Goal: Transaction & Acquisition: Purchase product/service

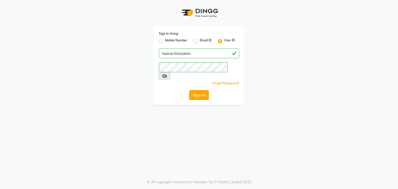
click at [200, 90] on button "Sign In" at bounding box center [199, 95] width 20 height 10
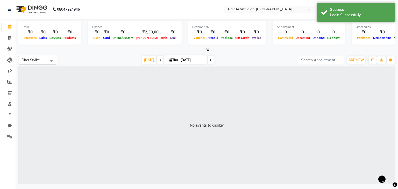
click at [73, 119] on div "No events to display" at bounding box center [206, 125] width 377 height 117
click at [10, 36] on icon at bounding box center [9, 38] width 3 height 4
select select "7809"
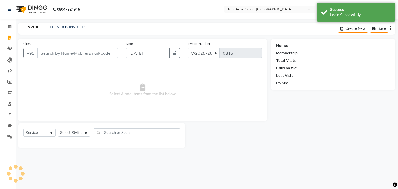
select select "package"
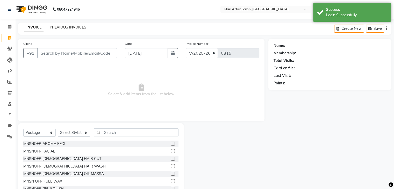
click at [75, 27] on link "PREVIOUS INVOICES" at bounding box center [68, 27] width 37 height 5
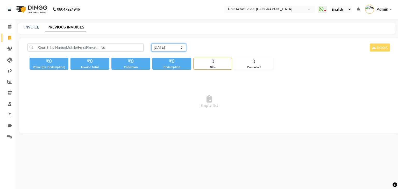
click at [182, 47] on select "[DATE] [DATE] Custom Range" at bounding box center [168, 48] width 35 height 8
select select "range"
click at [151, 44] on select "[DATE] [DATE] Custom Range" at bounding box center [168, 48] width 35 height 8
click at [212, 46] on input "[DATE]" at bounding box center [211, 47] width 36 height 7
select select "9"
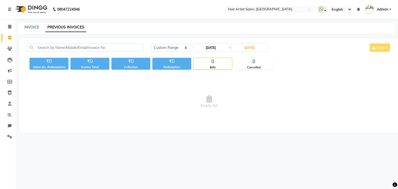
select select "2025"
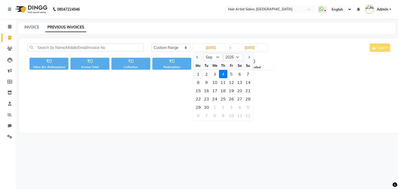
click at [198, 74] on div "1" at bounding box center [198, 74] width 8 height 8
type input "[DATE]"
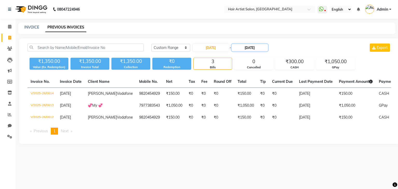
click at [248, 47] on input "[DATE]" at bounding box center [250, 47] width 36 height 7
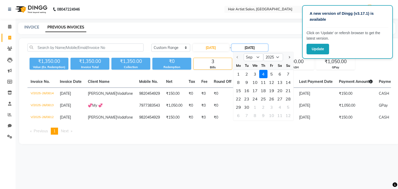
click at [248, 47] on input "[DATE]" at bounding box center [250, 47] width 36 height 7
click at [252, 47] on input "[DATE]" at bounding box center [250, 47] width 36 height 7
click at [317, 50] on button "Update" at bounding box center [318, 49] width 23 height 11
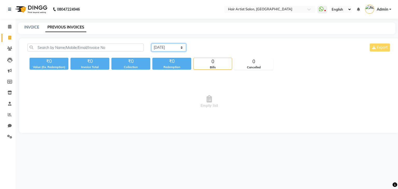
click at [169, 48] on select "[DATE] [DATE] Custom Range" at bounding box center [168, 48] width 35 height 8
select select "range"
click at [151, 44] on select "[DATE] [DATE] Custom Range" at bounding box center [168, 48] width 35 height 8
click at [203, 46] on input "[DATE]" at bounding box center [211, 47] width 36 height 7
select select "9"
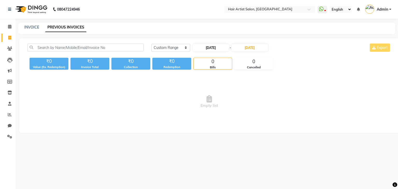
select select "2025"
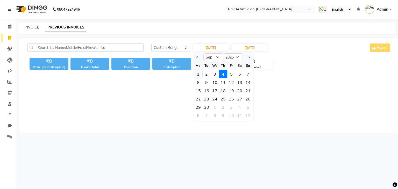
click at [198, 74] on div "1" at bounding box center [198, 74] width 8 height 8
type input "[DATE]"
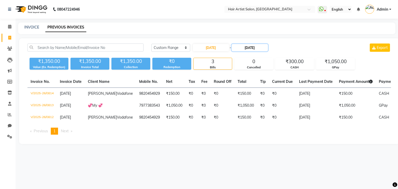
click at [249, 48] on input "[DATE]" at bounding box center [250, 47] width 36 height 7
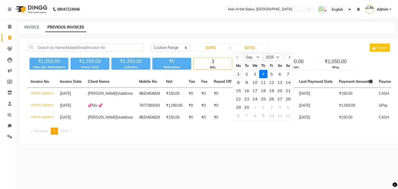
click at [239, 75] on div "1" at bounding box center [238, 74] width 8 height 8
type input "[DATE]"
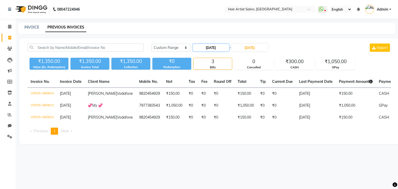
click at [213, 47] on input "[DATE]" at bounding box center [211, 47] width 36 height 7
select select "9"
select select "2025"
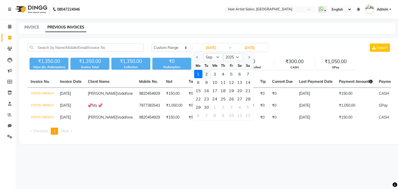
click at [206, 74] on div "2" at bounding box center [206, 74] width 8 height 8
type input "[DATE]"
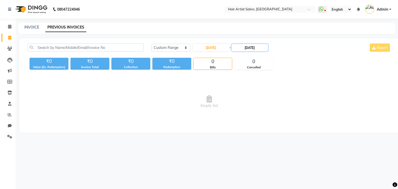
click at [249, 47] on input "[DATE]" at bounding box center [250, 47] width 36 height 7
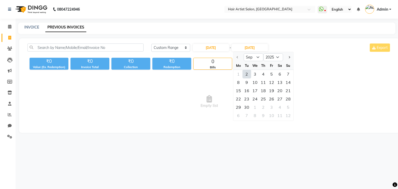
click at [249, 74] on div "2" at bounding box center [247, 74] width 8 height 8
type input "[DATE]"
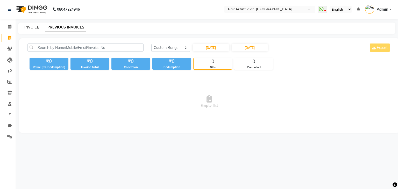
click at [31, 25] on link "INVOICE" at bounding box center [31, 27] width 15 height 5
select select "7809"
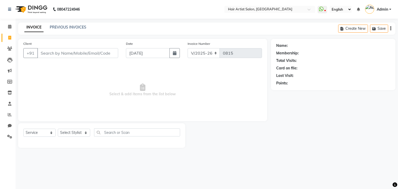
select select "package"
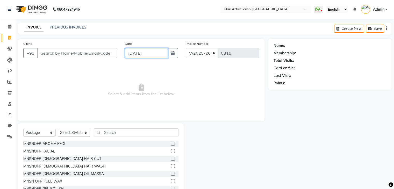
click at [141, 53] on input "[DATE]" at bounding box center [146, 53] width 43 height 10
select select "9"
select select "2025"
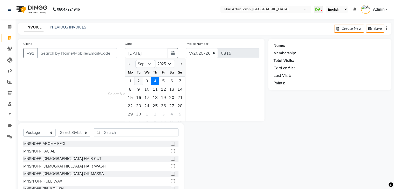
click at [139, 81] on div "2" at bounding box center [139, 81] width 8 height 8
type input "02-09-2025"
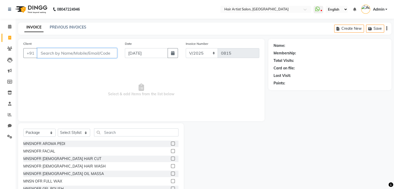
click at [71, 55] on input "Client" at bounding box center [77, 53] width 80 height 10
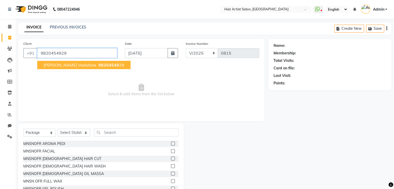
type input "9820454929"
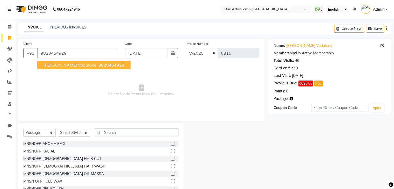
click at [63, 63] on span "Sushila Vodafone" at bounding box center [70, 64] width 53 height 5
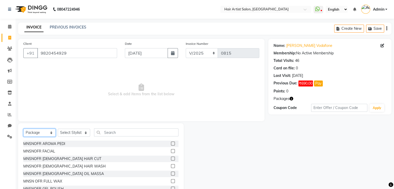
click at [43, 135] on select "Select Service Product Membership Package Voucher Prepaid Gift Card" at bounding box center [39, 133] width 32 height 8
click at [23, 129] on select "Select Service Product Membership Package Voucher Prepaid Gift Card" at bounding box center [39, 133] width 32 height 8
click at [66, 132] on select "Select Stylist Aman channd nisha zimur Saif SALON Shabbir Sir Sneha Sushila Mam" at bounding box center [74, 133] width 32 height 8
select select "70427"
click at [58, 129] on select "Select Stylist Aman channd nisha zimur Saif SALON Shabbir Sir Sneha Sushila Mam" at bounding box center [74, 133] width 32 height 8
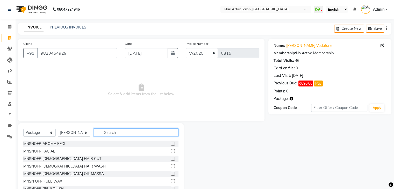
click at [118, 133] on input "text" at bounding box center [136, 133] width 84 height 8
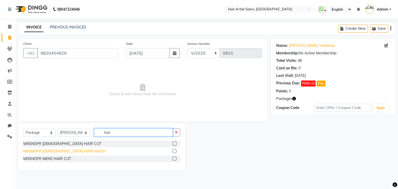
type input "hair"
click at [57, 151] on div "MNSNOFR [DEMOGRAPHIC_DATA] HAIR WASH" at bounding box center [64, 151] width 82 height 5
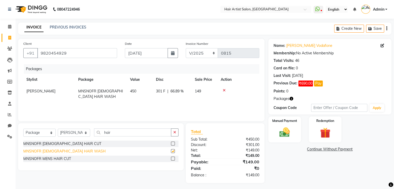
checkbox input "false"
click at [286, 131] on img at bounding box center [284, 132] width 17 height 12
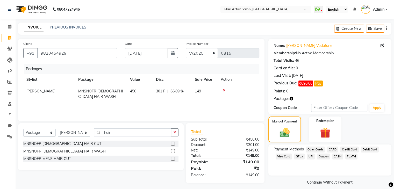
click at [296, 156] on span "GPay" at bounding box center [299, 157] width 11 height 6
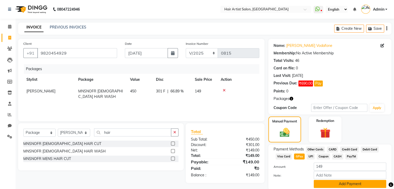
click at [325, 183] on button "Add Payment" at bounding box center [350, 184] width 73 height 8
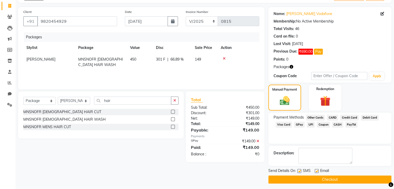
scroll to position [34, 0]
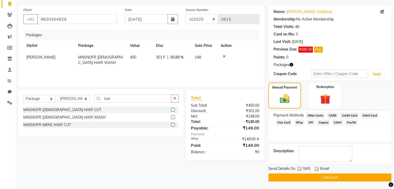
click at [310, 178] on button "Checkout" at bounding box center [329, 178] width 123 height 8
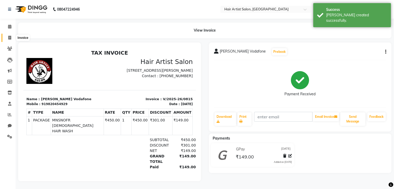
click at [8, 36] on icon at bounding box center [9, 38] width 3 height 4
select select "service"
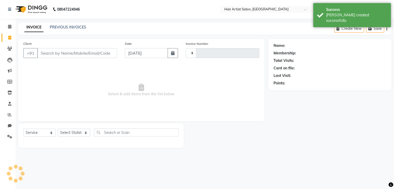
type input "0816"
select select "7809"
select select "package"
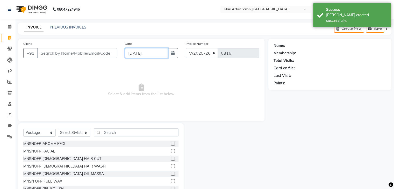
click at [147, 53] on input "[DATE]" at bounding box center [146, 53] width 43 height 10
select select "9"
select select "2025"
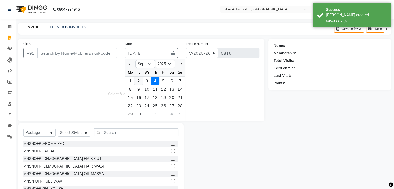
click at [138, 81] on div "2" at bounding box center [139, 81] width 8 height 8
type input "02-09-2025"
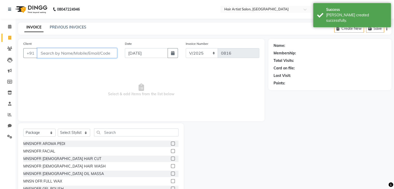
click at [74, 54] on input "Client" at bounding box center [77, 53] width 80 height 10
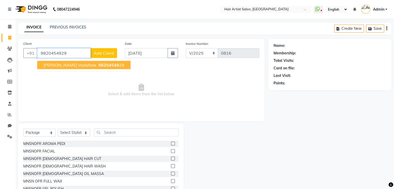
type input "9820454929"
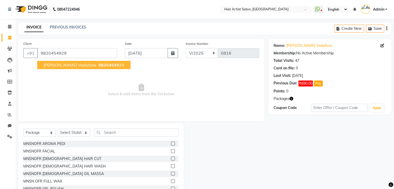
click at [66, 64] on span "Sushila Vodafone" at bounding box center [70, 64] width 53 height 5
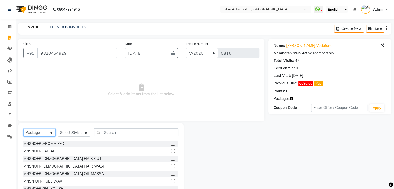
click at [34, 132] on select "Select Service Product Membership Package Voucher Prepaid Gift Card" at bounding box center [39, 133] width 32 height 8
select select "service"
click at [23, 129] on select "Select Service Product Membership Package Voucher Prepaid Gift Card" at bounding box center [39, 133] width 32 height 8
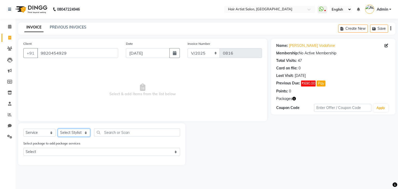
click at [62, 137] on select "Select Stylist Aman channd nisha zimur Saif SALON Shabbir Sir Sneha Sushila Mam" at bounding box center [74, 133] width 32 height 8
select select "69568"
click at [58, 129] on select "Select Stylist Aman channd nisha zimur Saif SALON Shabbir Sir Sneha Sushila Mam" at bounding box center [74, 133] width 32 height 8
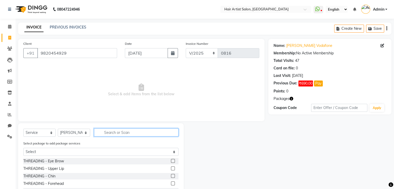
click at [118, 133] on input "text" at bounding box center [136, 133] width 84 height 8
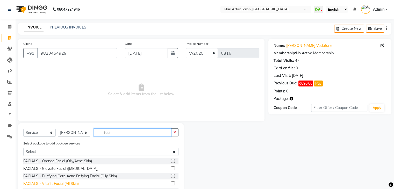
type input "faci"
click at [74, 185] on div "FACIALS - Vitalift Facial (All Skin)" at bounding box center [50, 183] width 55 height 5
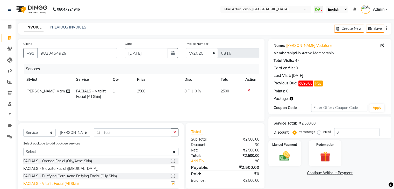
checkbox input "false"
click at [142, 89] on td "2500" at bounding box center [157, 94] width 47 height 17
select select "69568"
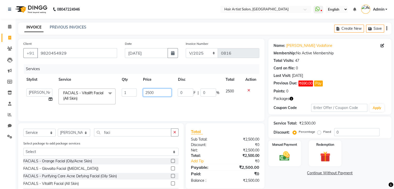
click at [158, 93] on input "2500" at bounding box center [157, 93] width 29 height 8
type input "2"
type input "2940"
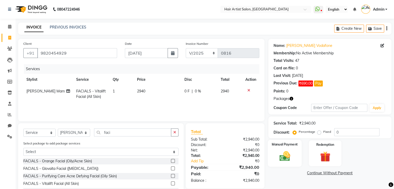
click at [279, 151] on img at bounding box center [284, 156] width 17 height 12
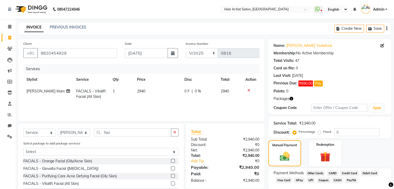
click at [298, 181] on span "GPay" at bounding box center [299, 181] width 11 height 6
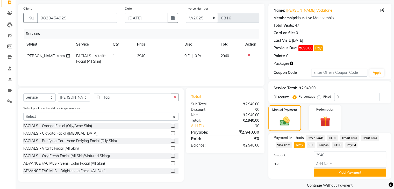
scroll to position [39, 0]
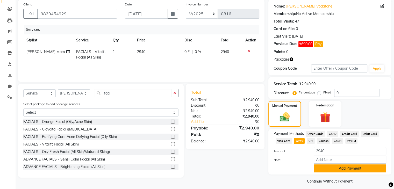
click at [331, 170] on button "Add Payment" at bounding box center [350, 169] width 73 height 8
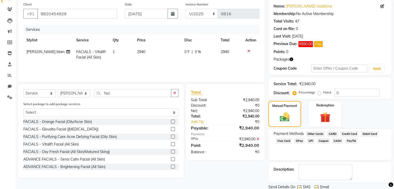
scroll to position [58, 0]
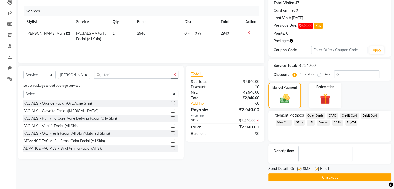
click at [331, 177] on button "Checkout" at bounding box center [329, 178] width 123 height 8
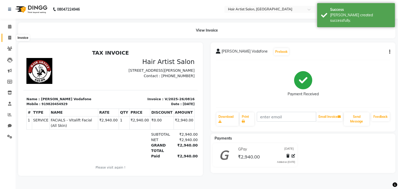
click at [9, 37] on icon at bounding box center [9, 38] width 3 height 4
select select "7809"
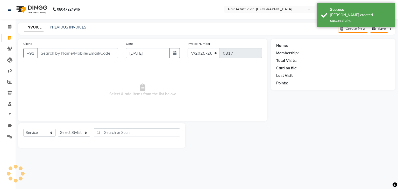
select select "package"
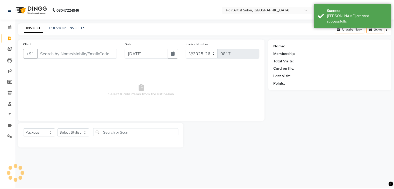
scroll to position [19, 0]
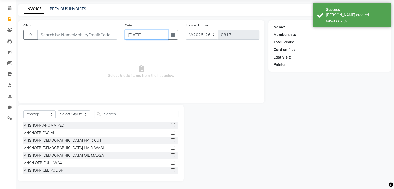
click at [138, 36] on input "[DATE]" at bounding box center [146, 35] width 43 height 10
select select "9"
select select "2025"
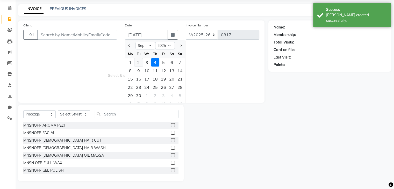
click at [140, 62] on div "2" at bounding box center [139, 62] width 8 height 8
type input "02-09-2025"
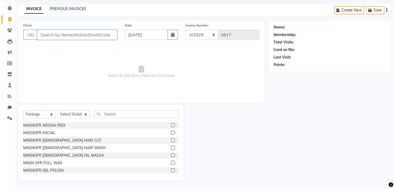
click at [70, 34] on input "Client" at bounding box center [77, 35] width 80 height 10
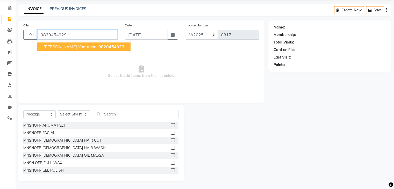
type input "9820454929"
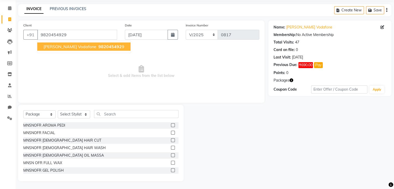
click at [61, 47] on span "Sushila Vodafone" at bounding box center [70, 46] width 53 height 5
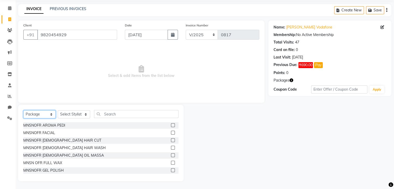
click at [47, 116] on select "Select Service Product Membership Package Voucher Prepaid Gift Card" at bounding box center [39, 114] width 32 height 8
select select "service"
click at [23, 118] on select "Select Service Product Membership Package Voucher Prepaid Gift Card" at bounding box center [39, 114] width 32 height 8
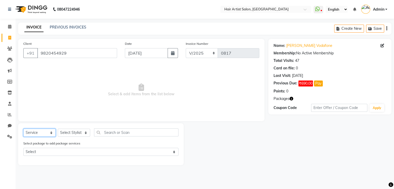
scroll to position [0, 0]
click at [76, 134] on select "Select Stylist Aman channd nisha zimur Saif SALON Shabbir Sir Sneha Sushila Mam" at bounding box center [74, 133] width 32 height 8
select select "69568"
click at [58, 129] on select "Select Stylist Aman channd nisha zimur Saif SALON Shabbir Sir Sneha Sushila Mam" at bounding box center [74, 133] width 32 height 8
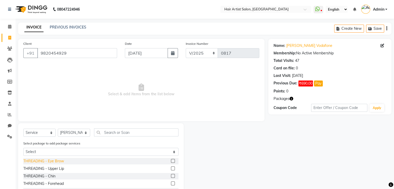
click at [36, 162] on div "THREADING - Eye Brow" at bounding box center [43, 161] width 41 height 5
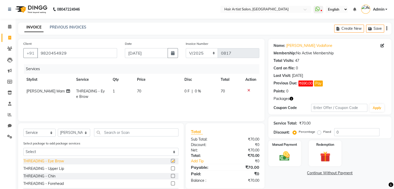
checkbox input "false"
click at [111, 133] on input "text" at bounding box center [136, 133] width 84 height 8
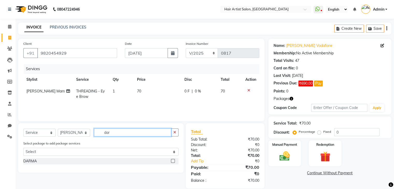
type input "dar"
click at [173, 162] on label at bounding box center [173, 161] width 4 height 4
click at [173, 162] on input "checkbox" at bounding box center [172, 161] width 3 height 3
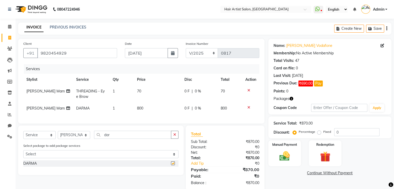
checkbox input "false"
click at [145, 105] on td "800" at bounding box center [157, 109] width 47 height 12
select select "69568"
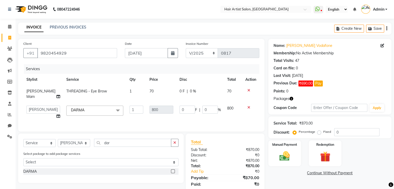
click at [148, 119] on div "Services Stylist Service Qty Price Disc Total Action Sushila Mam THREADING - Ey…" at bounding box center [141, 95] width 236 height 62
click at [209, 106] on input "0" at bounding box center [210, 110] width 16 height 8
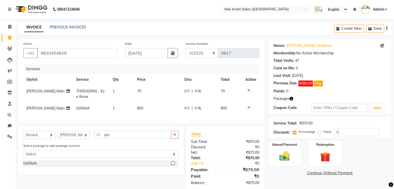
click at [142, 107] on span "800" at bounding box center [140, 108] width 6 height 5
select select "69568"
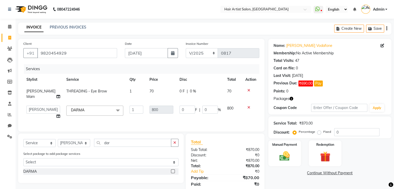
click at [135, 113] on td "1" at bounding box center [136, 113] width 20 height 20
click at [158, 128] on div "Client +91 9820454929 Date 02-09-2025 Invoice Number V/2025 V/2025-26 0817 Serv…" at bounding box center [141, 85] width 246 height 93
click at [170, 95] on td "70" at bounding box center [161, 94] width 30 height 17
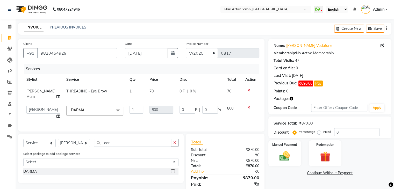
select select "69568"
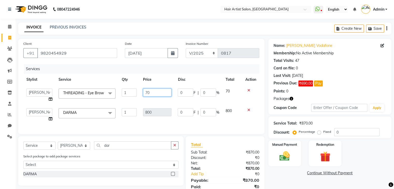
click at [170, 95] on input "70" at bounding box center [157, 93] width 29 height 8
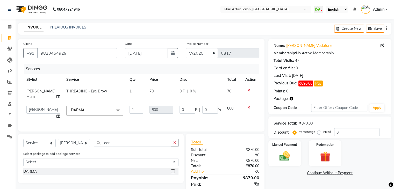
click at [158, 115] on td "800" at bounding box center [161, 113] width 30 height 20
click at [282, 154] on img at bounding box center [284, 156] width 17 height 12
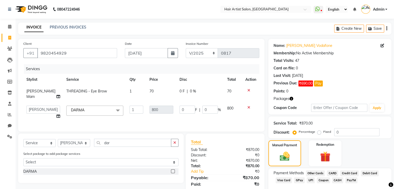
click at [208, 109] on td "0 F | 0 %" at bounding box center [200, 113] width 48 height 20
click at [209, 106] on input "0" at bounding box center [210, 110] width 16 height 8
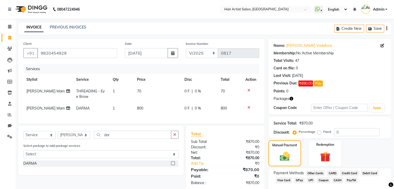
click at [233, 104] on td "800" at bounding box center [230, 109] width 25 height 12
select select "69568"
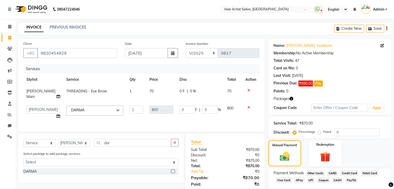
click at [231, 106] on span "800" at bounding box center [230, 108] width 6 height 5
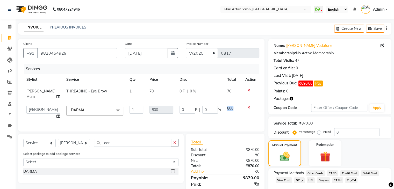
click at [231, 106] on span "800" at bounding box center [230, 108] width 6 height 5
click at [249, 106] on icon at bounding box center [249, 108] width 3 height 4
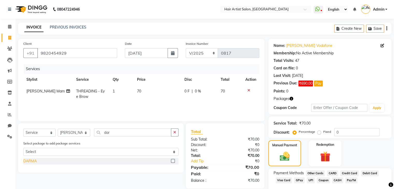
click at [33, 164] on div "DARMA" at bounding box center [29, 161] width 13 height 5
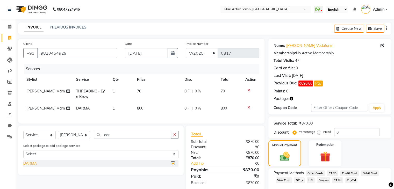
checkbox input "false"
click at [141, 109] on span "800" at bounding box center [140, 108] width 6 height 5
select select "69568"
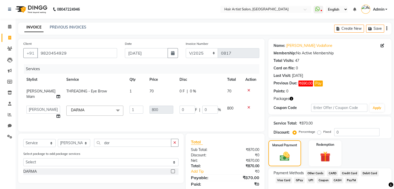
click at [249, 106] on icon at bounding box center [249, 108] width 3 height 4
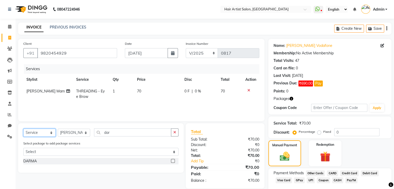
click at [51, 132] on select "Select Service Product Membership Package Voucher Prepaid Gift Card" at bounding box center [39, 133] width 32 height 8
select select "package"
click at [23, 129] on select "Select Service Product Membership Package Voucher Prepaid Gift Card" at bounding box center [39, 133] width 32 height 8
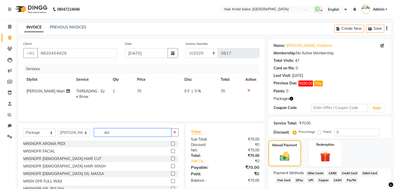
click at [115, 130] on input "dar" at bounding box center [132, 133] width 77 height 8
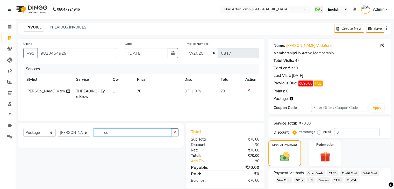
type input "d"
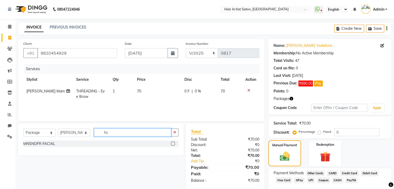
type input "f"
click at [116, 133] on input "wax" at bounding box center [132, 133] width 77 height 8
type input "wax"
click at [51, 135] on select "Select Service Product Membership Package Voucher Prepaid Gift Card" at bounding box center [39, 133] width 32 height 8
select select "service"
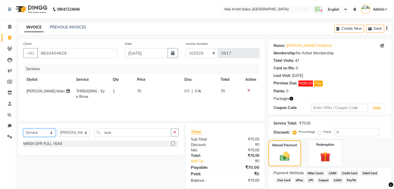
click at [23, 129] on select "Select Service Product Membership Package Voucher Prepaid Gift Card" at bounding box center [39, 133] width 32 height 8
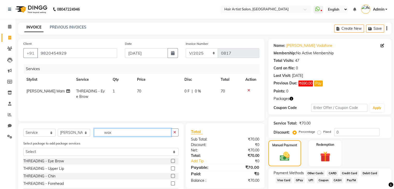
click at [126, 131] on input "wax" at bounding box center [132, 133] width 77 height 8
type input "w"
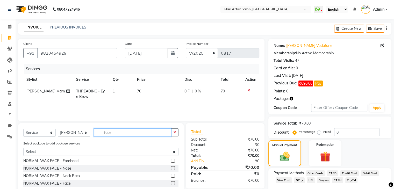
scroll to position [38, 0]
type input "face"
click at [39, 182] on div "NORMAL WAX FACE - Face" at bounding box center [46, 182] width 47 height 5
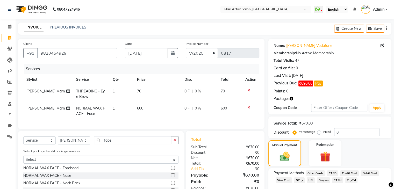
checkbox input "false"
click at [143, 107] on td "600" at bounding box center [157, 111] width 47 height 17
select select "69568"
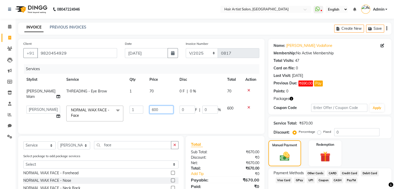
click at [166, 106] on input "600" at bounding box center [162, 110] width 24 height 8
type input "6"
type input "700"
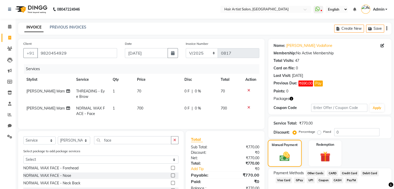
click at [279, 158] on img at bounding box center [285, 157] width 17 height 12
click at [297, 180] on span "GPay" at bounding box center [299, 181] width 11 height 6
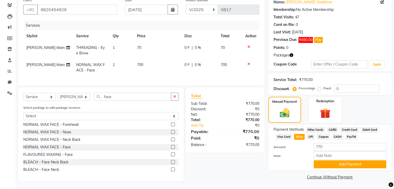
scroll to position [48, 0]
click at [342, 160] on button "Add Payment" at bounding box center [350, 164] width 73 height 8
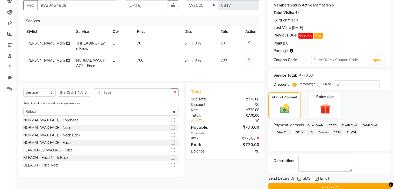
click at [321, 186] on button "Checkout" at bounding box center [329, 187] width 123 height 8
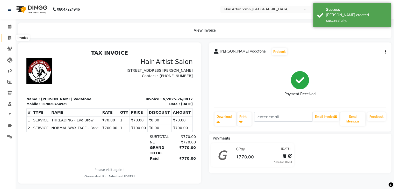
click at [10, 38] on icon at bounding box center [9, 38] width 3 height 4
select select "7809"
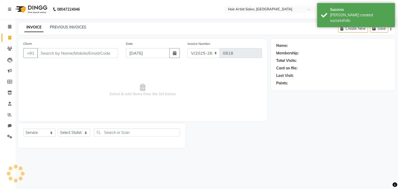
select select "package"
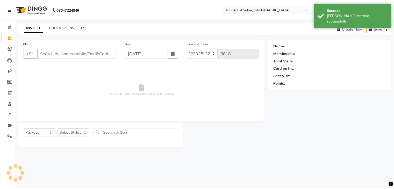
scroll to position [19, 0]
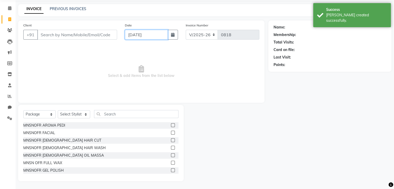
click at [142, 35] on input "[DATE]" at bounding box center [146, 35] width 43 height 10
select select "9"
select select "2025"
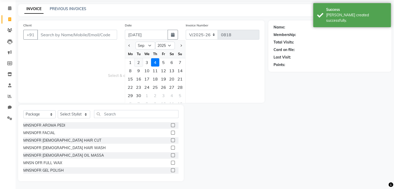
click at [139, 61] on div "2" at bounding box center [139, 62] width 8 height 8
type input "02-09-2025"
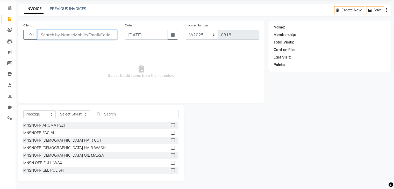
click at [94, 33] on input "Client" at bounding box center [77, 35] width 80 height 10
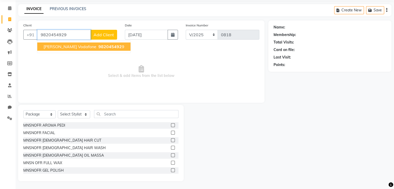
type input "9820454929"
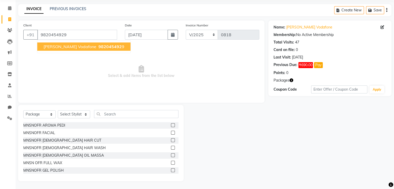
click at [98, 45] on span "982045492" at bounding box center [109, 46] width 23 height 5
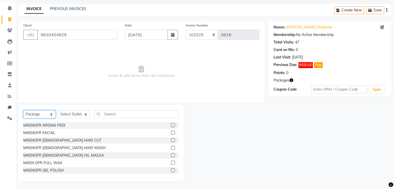
click at [33, 115] on select "Select Service Product Membership Package Voucher Prepaid Gift Card" at bounding box center [39, 114] width 32 height 8
click at [23, 110] on select "Select Service Product Membership Package Voucher Prepaid Gift Card" at bounding box center [39, 114] width 32 height 8
click at [78, 115] on select "Select Stylist Aman channd nisha zimur Saif SALON Shabbir Sir Sneha Sushila Mam" at bounding box center [74, 114] width 32 height 8
select select "70426"
click at [58, 110] on select "Select Stylist Aman channd nisha zimur Saif SALON Shabbir Sir Sneha Sushila Mam" at bounding box center [74, 114] width 32 height 8
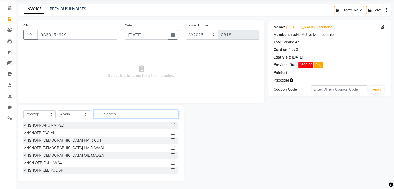
click at [119, 112] on input "text" at bounding box center [136, 114] width 84 height 8
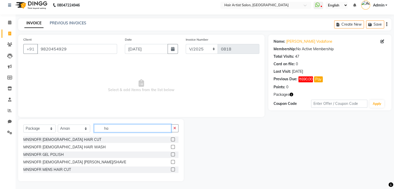
scroll to position [0, 0]
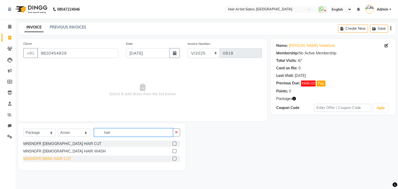
type input "hair"
click at [37, 159] on div "MNSNOFR MENS HAIR CUT" at bounding box center [47, 158] width 48 height 5
checkbox input "false"
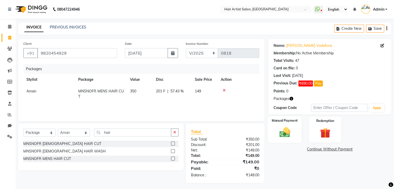
click at [285, 135] on img at bounding box center [284, 132] width 17 height 12
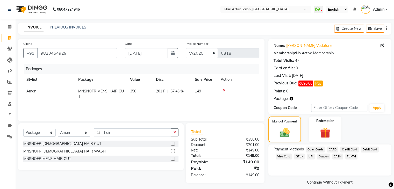
click at [300, 156] on span "GPay" at bounding box center [299, 157] width 11 height 6
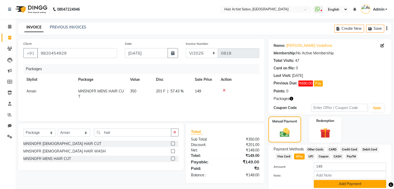
click at [333, 186] on button "Add Payment" at bounding box center [350, 184] width 73 height 8
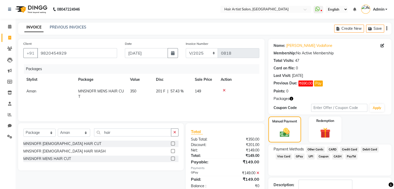
scroll to position [34, 0]
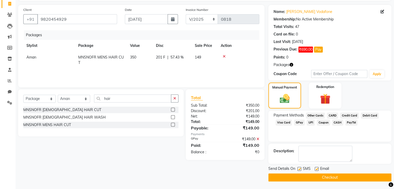
click at [331, 176] on button "Checkout" at bounding box center [329, 178] width 123 height 8
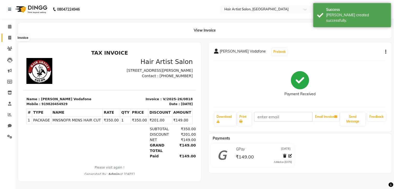
click at [8, 38] on span at bounding box center [9, 38] width 9 height 6
select select "7809"
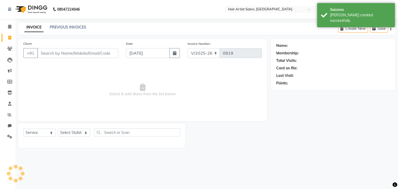
select select "package"
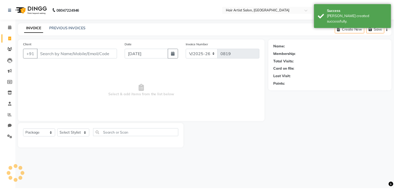
scroll to position [19, 0]
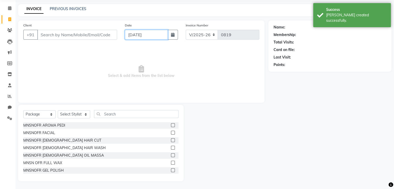
click at [139, 37] on input "[DATE]" at bounding box center [146, 35] width 43 height 10
select select "9"
select select "2025"
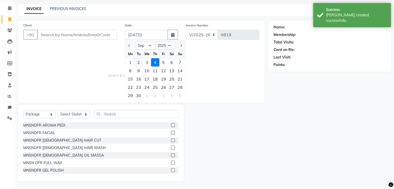
click at [140, 61] on div "2" at bounding box center [139, 62] width 8 height 8
type input "02-09-2025"
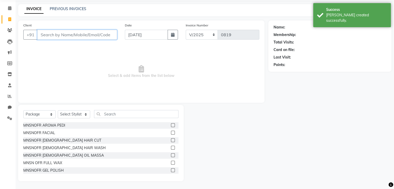
click at [64, 37] on input "Client" at bounding box center [77, 35] width 80 height 10
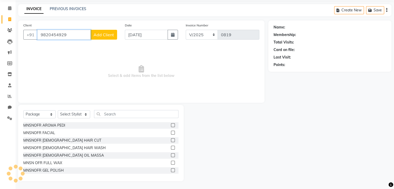
type input "9820454929"
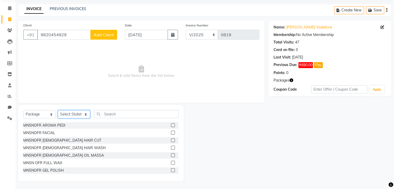
click at [74, 116] on select "Select Stylist Aman channd nisha zimur Saif SALON Shabbir Sir Sneha Sushila Mam" at bounding box center [74, 114] width 32 height 8
select select "70427"
click at [58, 110] on select "Select Stylist Aman channd nisha zimur Saif SALON Shabbir Sir Sneha Sushila Mam" at bounding box center [74, 114] width 32 height 8
click at [131, 115] on input "text" at bounding box center [136, 114] width 84 height 8
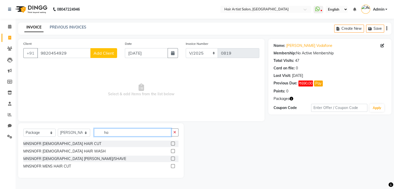
scroll to position [0, 0]
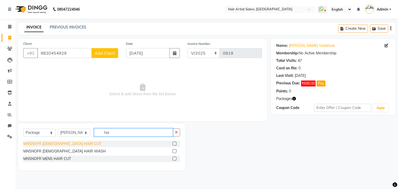
type input "hai"
click at [55, 144] on div "MNSNOFR [DEMOGRAPHIC_DATA] HAIR CUT" at bounding box center [62, 143] width 78 height 5
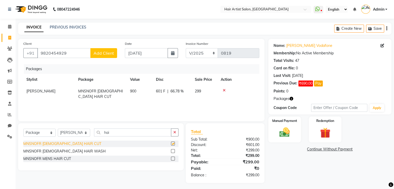
checkbox input "false"
click at [290, 131] on img at bounding box center [284, 132] width 17 height 12
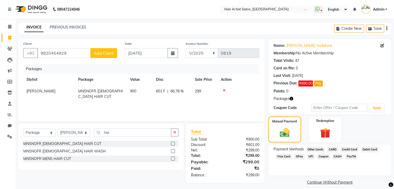
click at [298, 156] on span "GPay" at bounding box center [299, 157] width 11 height 6
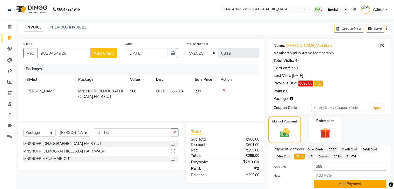
click at [330, 186] on button "Add Payment" at bounding box center [350, 184] width 73 height 8
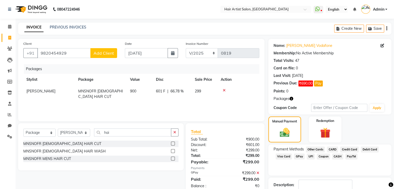
scroll to position [34, 0]
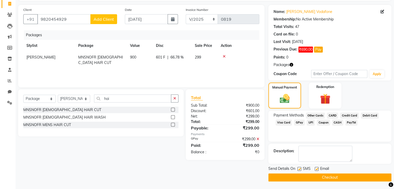
click at [331, 178] on button "Checkout" at bounding box center [329, 178] width 123 height 8
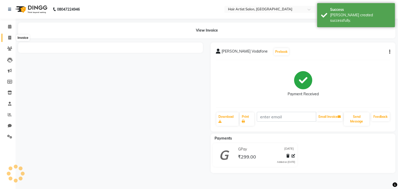
click at [8, 38] on icon at bounding box center [9, 38] width 3 height 4
select select "service"
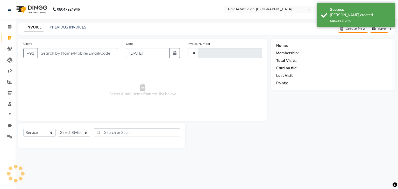
type input "0820"
select select "7809"
select select "package"
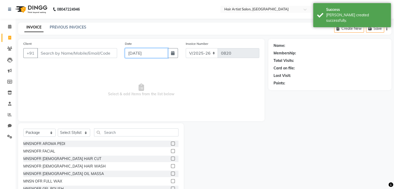
click at [143, 52] on input "[DATE]" at bounding box center [146, 53] width 43 height 10
select select "9"
select select "2025"
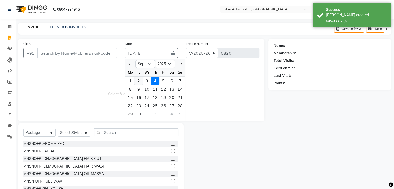
click at [137, 79] on div "2" at bounding box center [139, 81] width 8 height 8
type input "02-09-2025"
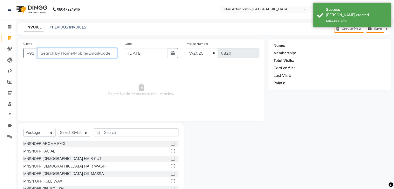
click at [83, 54] on input "Client" at bounding box center [77, 53] width 80 height 10
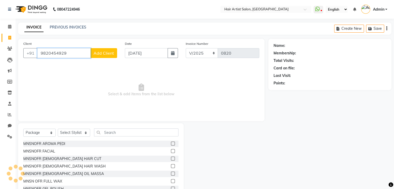
type input "9820454929"
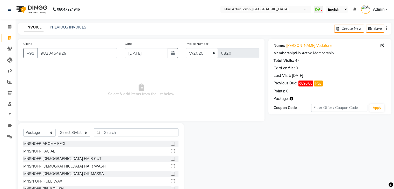
click at [75, 104] on span "Select & add items from the list below" at bounding box center [141, 90] width 236 height 52
click at [65, 135] on select "Select Stylist Aman channd nisha zimur Saif SALON Shabbir Sir Sneha Sushila Mam" at bounding box center [74, 133] width 32 height 8
select select "70427"
click at [58, 129] on select "Select Stylist Aman channd nisha zimur Saif SALON Shabbir Sir Sneha Sushila Mam" at bounding box center [74, 133] width 32 height 8
click at [104, 132] on input "text" at bounding box center [136, 133] width 84 height 8
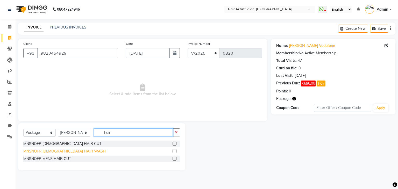
type input "hair"
click at [59, 151] on div "MNSNOFR [DEMOGRAPHIC_DATA] HAIR WASH" at bounding box center [64, 151] width 82 height 5
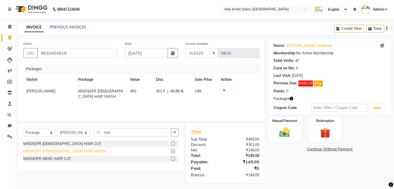
checkbox input "false"
click at [278, 134] on img at bounding box center [284, 132] width 17 height 12
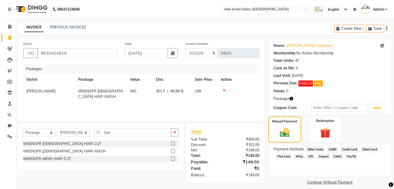
click at [297, 156] on span "GPay" at bounding box center [299, 157] width 11 height 6
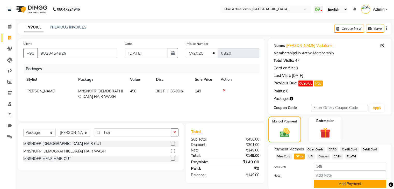
click at [365, 181] on button "Add Payment" at bounding box center [350, 184] width 73 height 8
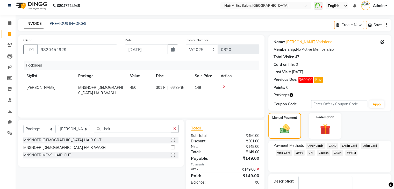
scroll to position [34, 0]
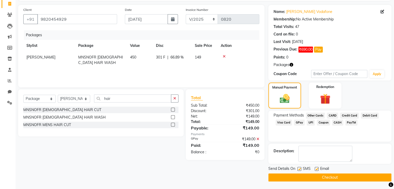
click at [356, 175] on button "Checkout" at bounding box center [329, 178] width 123 height 8
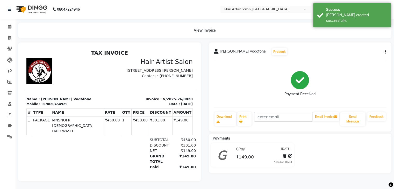
select select "7809"
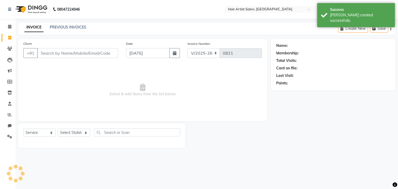
select select "package"
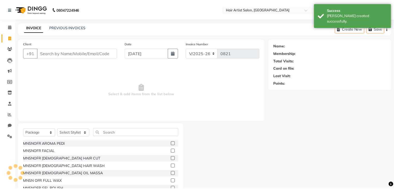
scroll to position [19, 0]
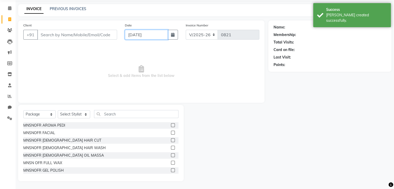
click at [147, 36] on input "[DATE]" at bounding box center [146, 35] width 43 height 10
select select "9"
select select "2025"
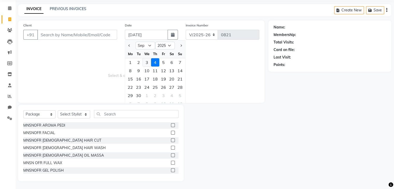
click at [147, 62] on div "3" at bounding box center [147, 62] width 8 height 8
type input "03-09-2025"
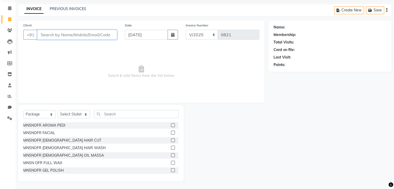
click at [70, 37] on input "Client" at bounding box center [77, 35] width 80 height 10
type input "7977383543"
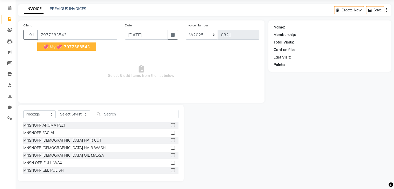
select select "1: Object"
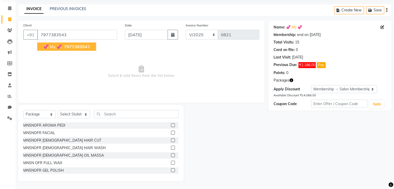
click at [66, 48] on span "797738354" at bounding box center [75, 46] width 23 height 5
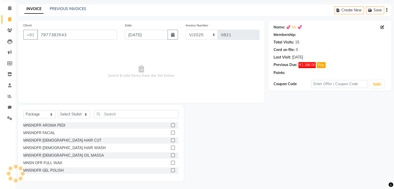
select select "1: Object"
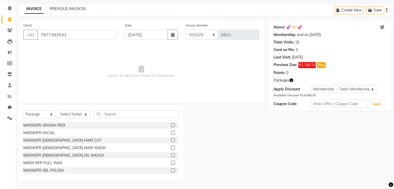
drag, startPoint x: 66, startPoint y: 48, endPoint x: 64, endPoint y: 100, distance: 51.9
click at [64, 100] on div "Client +91 7977383543 Date 03-09-2025 Invoice Number V/2025 V/2025-26 0821 Sele…" at bounding box center [141, 61] width 246 height 82
click at [47, 116] on select "Select Service Product Membership Package Voucher Prepaid Gift Card" at bounding box center [39, 114] width 32 height 8
select select "service"
click at [23, 118] on select "Select Service Product Membership Package Voucher Prepaid Gift Card" at bounding box center [39, 114] width 32 height 8
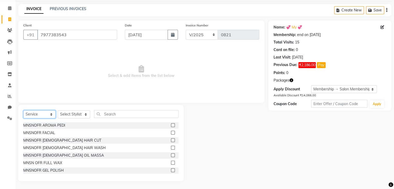
scroll to position [0, 0]
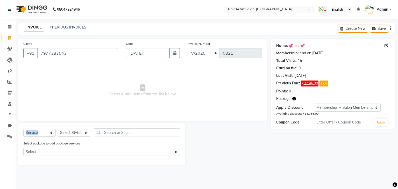
drag, startPoint x: 31, startPoint y: 129, endPoint x: 70, endPoint y: 133, distance: 38.8
click at [70, 133] on div "Select Service Product Membership Package Voucher Prepaid Gift Card Select Styl…" at bounding box center [101, 135] width 157 height 12
click at [70, 133] on select "Select Stylist Aman channd nisha zimur Saif SALON Shabbir Sir Sneha Sushila Mam" at bounding box center [74, 133] width 32 height 8
select select "69566"
click at [58, 129] on select "Select Stylist Aman channd nisha zimur Saif SALON Shabbir Sir Sneha Sushila Mam" at bounding box center [74, 133] width 32 height 8
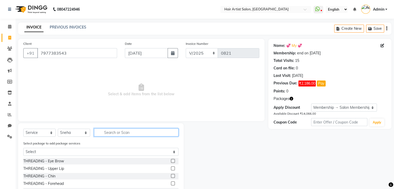
click at [118, 133] on input "text" at bounding box center [136, 133] width 84 height 8
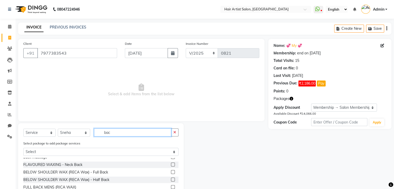
scroll to position [27, 0]
type input "bac"
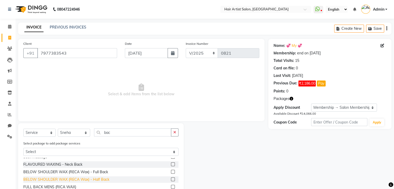
click at [98, 180] on div "BELOW SHOULDER WAX (RECA Wax) - Half Back" at bounding box center [66, 179] width 86 height 5
checkbox input "false"
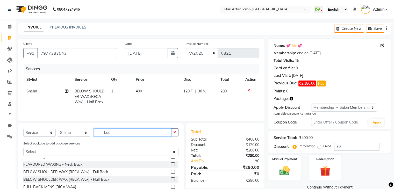
click at [119, 130] on input "bac" at bounding box center [132, 133] width 77 height 8
type input "b"
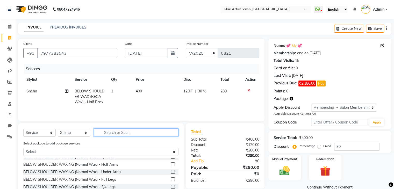
scroll to position [252, 0]
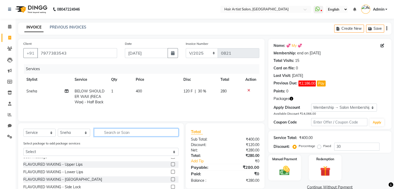
type input "a"
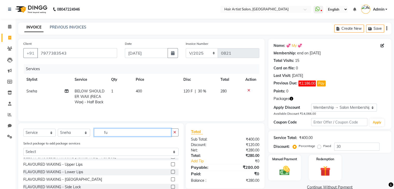
scroll to position [26, 0]
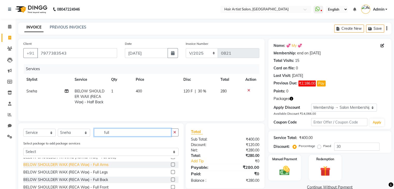
type input "full"
click at [93, 165] on div "BELOW SHOULDER WAX (RECA Wax) - Full Arms" at bounding box center [65, 164] width 85 height 5
checkbox input "false"
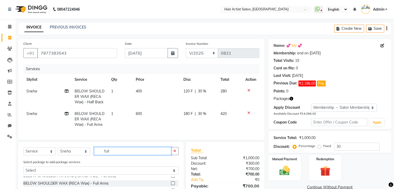
click at [119, 155] on input "full" at bounding box center [132, 151] width 77 height 8
type input "f"
type input "un"
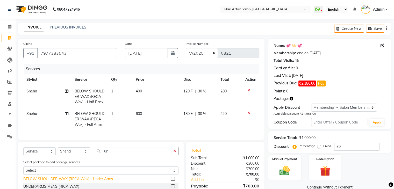
click at [77, 182] on div "BELOW SHOULDER WAX (RECA Wax) - Under Arms" at bounding box center [68, 178] width 90 height 5
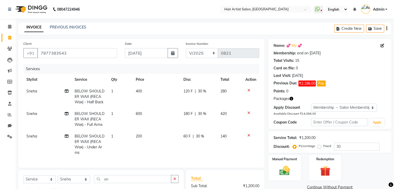
checkbox input "false"
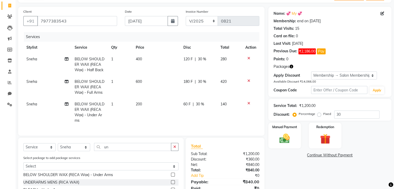
scroll to position [33, 0]
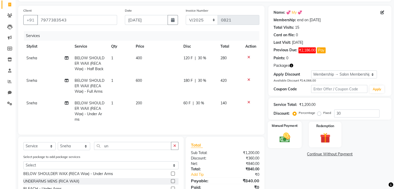
click at [285, 137] on img at bounding box center [284, 137] width 17 height 12
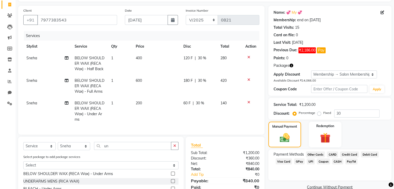
click at [298, 161] on span "GPay" at bounding box center [299, 162] width 11 height 6
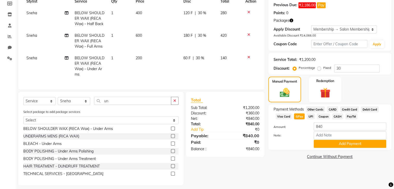
scroll to position [79, 0]
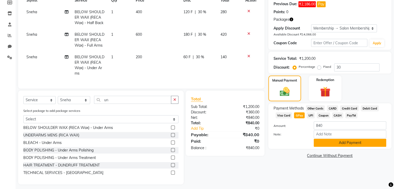
click at [331, 141] on button "Add Payment" at bounding box center [350, 143] width 73 height 8
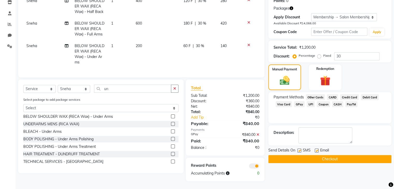
scroll to position [95, 0]
click at [328, 155] on button "Checkout" at bounding box center [329, 159] width 123 height 8
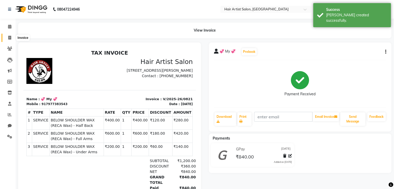
click at [11, 37] on icon at bounding box center [9, 38] width 3 height 4
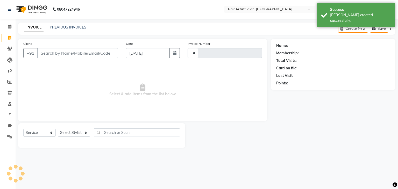
select select "package"
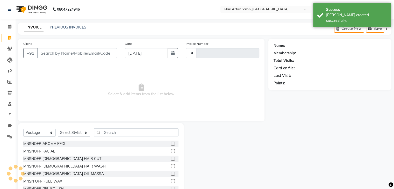
type input "0822"
select select "7809"
click at [137, 54] on input "[DATE]" at bounding box center [146, 53] width 43 height 10
select select "9"
select select "2025"
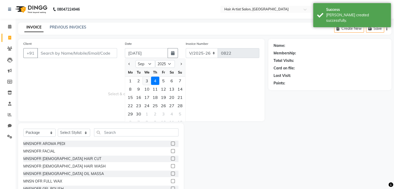
click at [147, 81] on div "3" at bounding box center [147, 81] width 8 height 8
type input "03-09-2025"
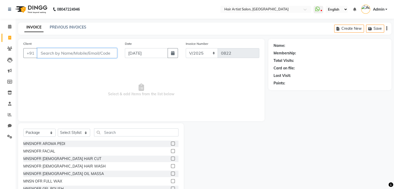
click at [97, 55] on input "Client" at bounding box center [77, 53] width 80 height 10
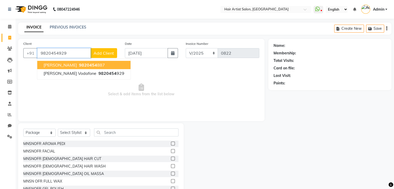
type input "9820454929"
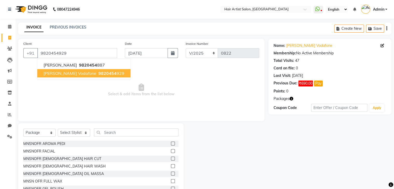
click at [77, 75] on button "Sushila Vodafone 9820454 929" at bounding box center [83, 73] width 93 height 8
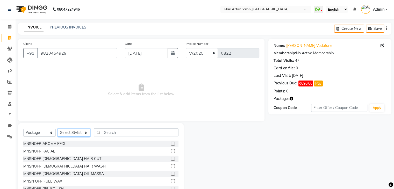
click at [67, 132] on select "Select Stylist Aman channd nisha zimur Saif SALON Shabbir Sir Sneha Sushila Mam" at bounding box center [74, 133] width 32 height 8
select select "70426"
click at [58, 129] on select "Select Stylist Aman channd nisha zimur Saif SALON Shabbir Sir Sneha Sushila Mam" at bounding box center [74, 133] width 32 height 8
click at [111, 132] on input "text" at bounding box center [136, 133] width 84 height 8
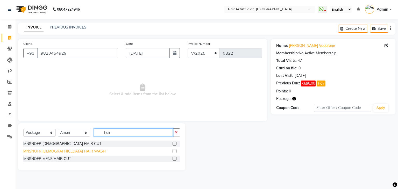
type input "hair"
click at [50, 151] on div "MNSNOFR [DEMOGRAPHIC_DATA] HAIR WASH" at bounding box center [64, 151] width 82 height 5
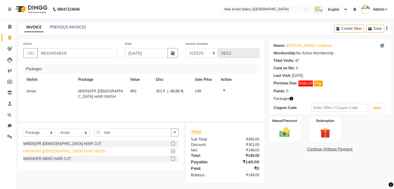
checkbox input "false"
click at [287, 134] on img at bounding box center [284, 132] width 17 height 12
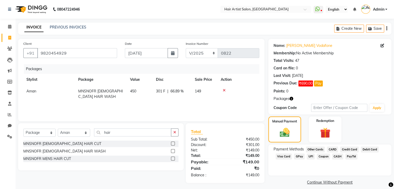
click at [338, 157] on span "CASH" at bounding box center [337, 157] width 11 height 6
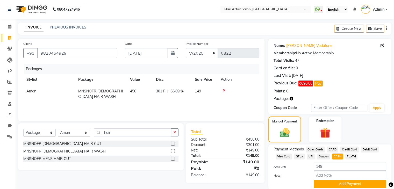
scroll to position [20, 0]
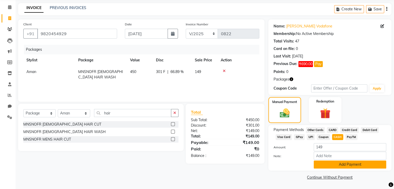
click at [335, 165] on button "Add Payment" at bounding box center [350, 165] width 73 height 8
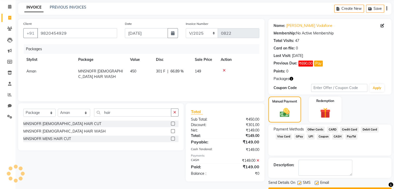
scroll to position [34, 0]
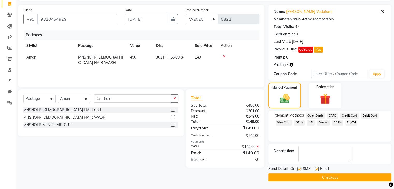
click at [334, 179] on button "Checkout" at bounding box center [329, 178] width 123 height 8
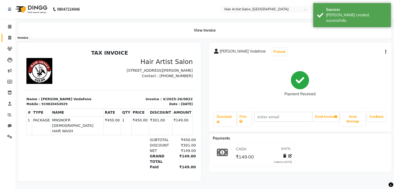
click at [11, 36] on icon at bounding box center [9, 38] width 3 height 4
select select "7809"
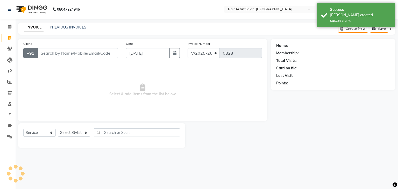
select select "package"
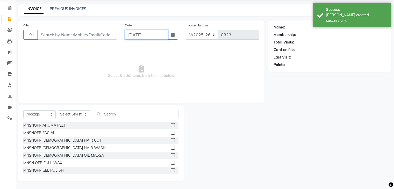
click at [135, 35] on input "[DATE]" at bounding box center [146, 35] width 43 height 10
select select "9"
select select "2025"
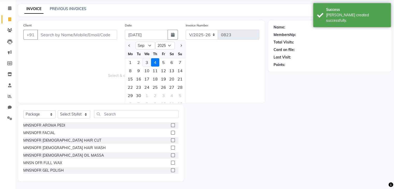
click at [146, 63] on div "3" at bounding box center [147, 62] width 8 height 8
type input "03-09-2025"
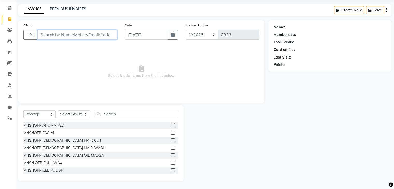
click at [69, 36] on input "Client" at bounding box center [77, 35] width 80 height 10
type input "9820454929"
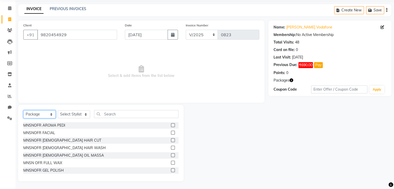
click at [43, 114] on select "Select Service Product Membership Package Voucher Prepaid Gift Card" at bounding box center [39, 114] width 32 height 8
click at [23, 110] on select "Select Service Product Membership Package Voucher Prepaid Gift Card" at bounding box center [39, 114] width 32 height 8
click at [75, 116] on select "Select Stylist Aman channd nisha zimur Saif SALON Shabbir Sir Sneha Sushila Mam" at bounding box center [74, 114] width 32 height 8
select select "70426"
click at [58, 110] on select "Select Stylist Aman channd nisha zimur Saif SALON Shabbir Sir Sneha Sushila Mam" at bounding box center [74, 114] width 32 height 8
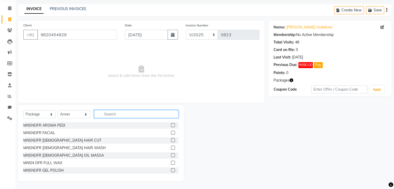
click at [112, 115] on input "text" at bounding box center [136, 114] width 84 height 8
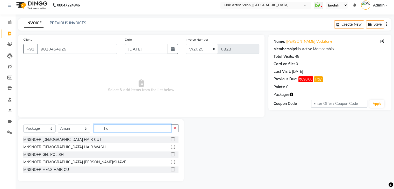
scroll to position [0, 0]
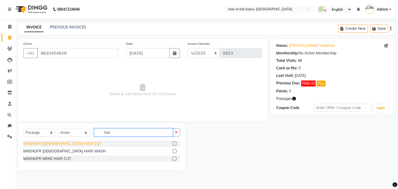
type input "hair"
click at [47, 145] on div "MNSNOFR [DEMOGRAPHIC_DATA] HAIR CUT" at bounding box center [62, 143] width 78 height 5
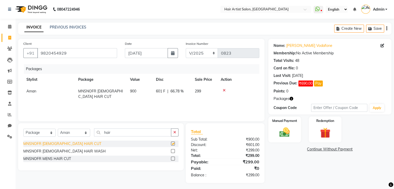
checkbox input "false"
click at [288, 133] on img at bounding box center [284, 132] width 17 height 12
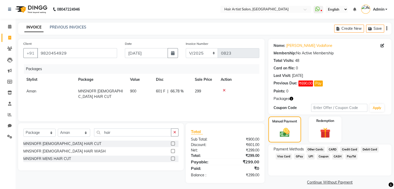
click at [336, 156] on span "CASH" at bounding box center [337, 157] width 11 height 6
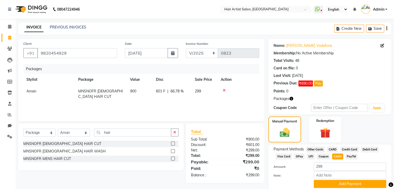
scroll to position [20, 0]
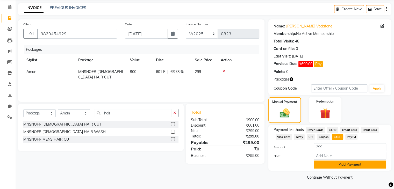
click at [334, 164] on button "Add Payment" at bounding box center [350, 165] width 73 height 8
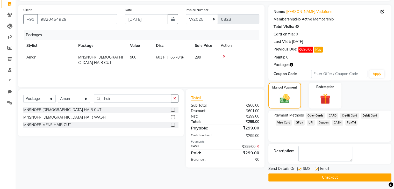
click at [331, 178] on button "Checkout" at bounding box center [329, 178] width 123 height 8
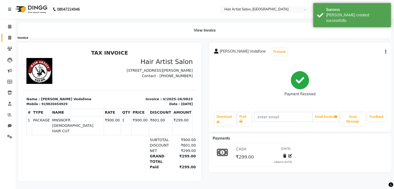
click at [9, 37] on icon at bounding box center [9, 38] width 3 height 4
select select "service"
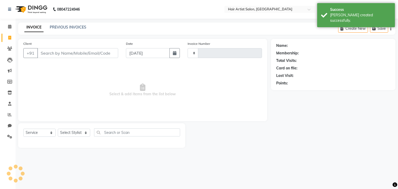
type input "0824"
select select "7809"
select select "package"
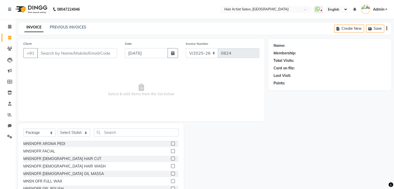
click at [79, 54] on input "Client" at bounding box center [77, 53] width 80 height 10
click at [137, 51] on input "[DATE]" at bounding box center [146, 53] width 43 height 10
select select "9"
select select "2025"
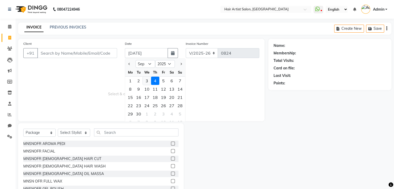
click at [147, 81] on div "3" at bounding box center [147, 81] width 8 height 8
type input "03-09-2025"
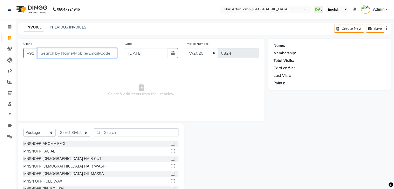
click at [96, 54] on input "Client" at bounding box center [77, 53] width 80 height 10
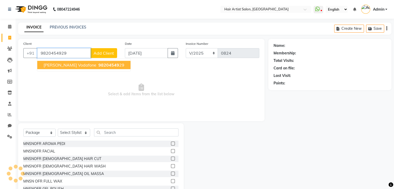
type input "9820454929"
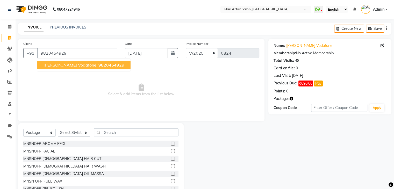
click at [98, 67] on span "98204549" at bounding box center [108, 64] width 21 height 5
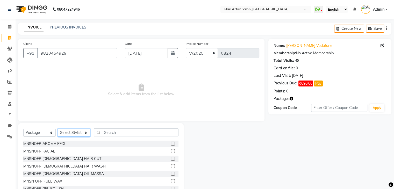
click at [68, 132] on select "Select Stylist Aman channd nisha zimur Saif SALON Shabbir Sir Sneha Sushila Mam" at bounding box center [74, 133] width 32 height 8
select select "88925"
click at [58, 129] on select "Select Stylist Aman channd nisha zimur Saif SALON Shabbir Sir Sneha Sushila Mam" at bounding box center [74, 133] width 32 height 8
click at [108, 133] on input "text" at bounding box center [136, 133] width 84 height 8
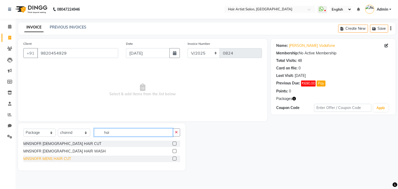
type input "hai"
click at [45, 161] on div "MNSNOFR MENS HAIR CUT" at bounding box center [47, 158] width 48 height 5
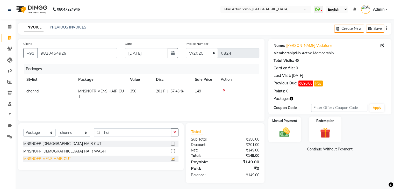
checkbox input "false"
click at [133, 134] on input "hai" at bounding box center [132, 133] width 77 height 8
type input "h"
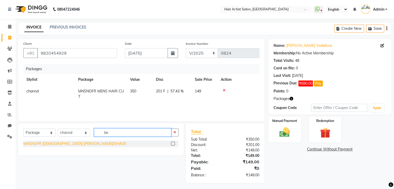
type input "be"
click at [73, 146] on div "MNSNOFR [DEMOGRAPHIC_DATA] [PERSON_NAME]/SHAVE" at bounding box center [74, 143] width 103 height 5
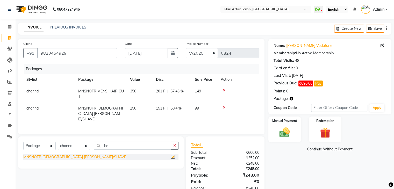
checkbox input "false"
click at [283, 130] on img at bounding box center [284, 132] width 17 height 12
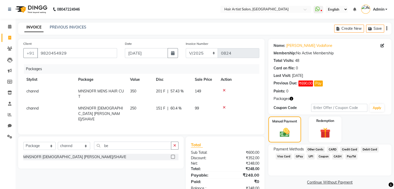
click at [299, 156] on span "GPay" at bounding box center [299, 157] width 11 height 6
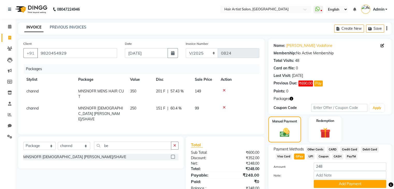
scroll to position [20, 0]
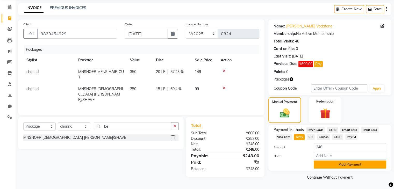
click at [329, 165] on button "Add Payment" at bounding box center [350, 165] width 73 height 8
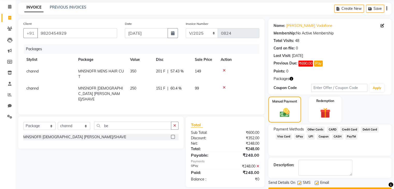
scroll to position [34, 0]
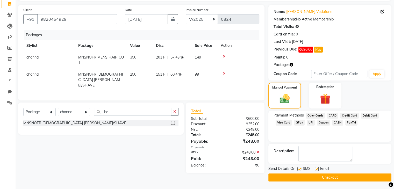
click at [328, 179] on button "Checkout" at bounding box center [329, 178] width 123 height 8
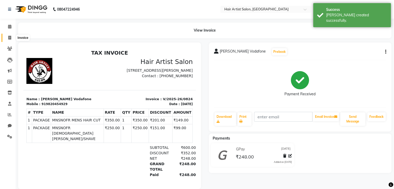
click at [11, 36] on span at bounding box center [9, 38] width 9 height 6
select select "service"
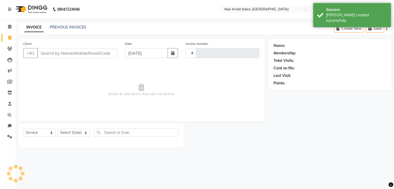
type input "0825"
select select "7809"
select select "package"
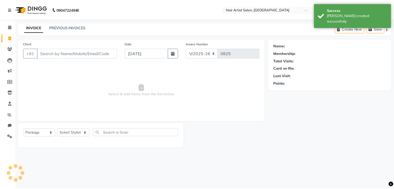
scroll to position [19, 0]
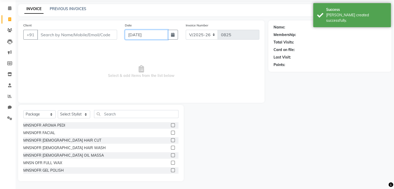
click at [150, 36] on input "[DATE]" at bounding box center [146, 35] width 43 height 10
select select "9"
select select "2025"
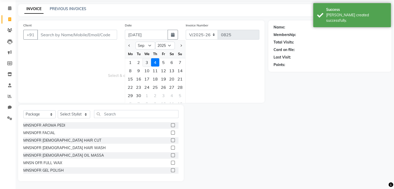
click at [147, 61] on div "3" at bounding box center [147, 62] width 8 height 8
type input "03-09-2025"
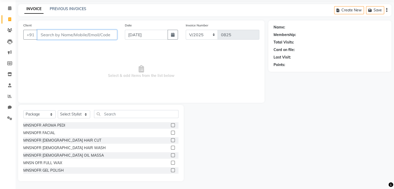
click at [92, 38] on input "Client" at bounding box center [77, 35] width 80 height 10
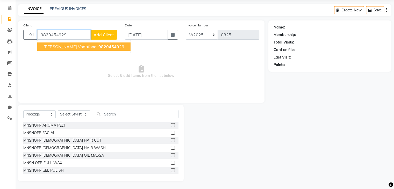
type input "9820454929"
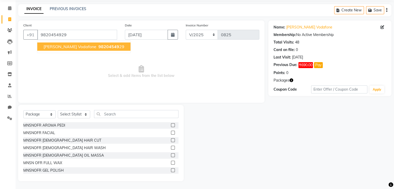
click at [77, 50] on button "Sushila Vodafone 98204549 29" at bounding box center [83, 47] width 93 height 8
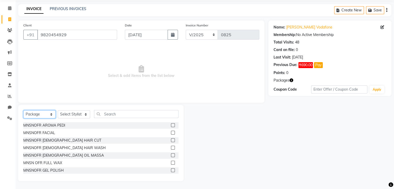
click at [34, 116] on select "Select Service Product Membership Package Voucher Prepaid Gift Card" at bounding box center [39, 114] width 32 height 8
click at [23, 110] on select "Select Service Product Membership Package Voucher Prepaid Gift Card" at bounding box center [39, 114] width 32 height 8
click at [71, 113] on select "Select Stylist Aman channd nisha zimur Saif SALON Shabbir Sir Sneha Sushila Mam" at bounding box center [74, 114] width 32 height 8
select select "70426"
click at [58, 110] on select "Select Stylist Aman channd nisha zimur Saif SALON Shabbir Sir Sneha Sushila Mam" at bounding box center [74, 114] width 32 height 8
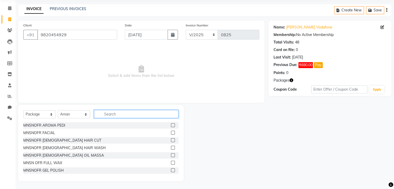
click at [119, 115] on input "text" at bounding box center [136, 114] width 84 height 8
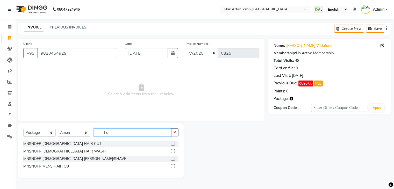
scroll to position [0, 0]
type input "hai"
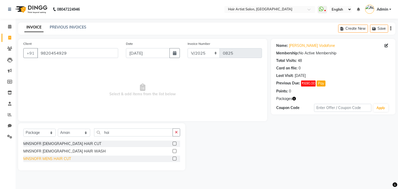
click at [44, 158] on div "MNSNOFR MENS HAIR CUT" at bounding box center [47, 158] width 48 height 5
checkbox input "false"
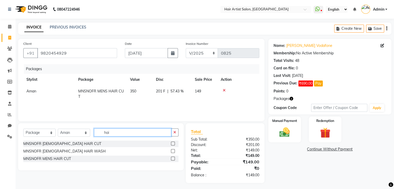
click at [118, 135] on input "hai" at bounding box center [132, 133] width 77 height 8
type input "h"
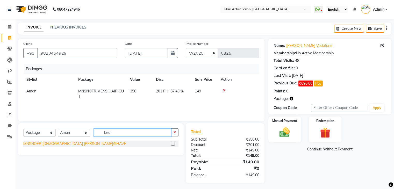
type input "bea"
click at [65, 145] on div "MNSNOFR [DEMOGRAPHIC_DATA] [PERSON_NAME]/SHAVE" at bounding box center [74, 143] width 103 height 5
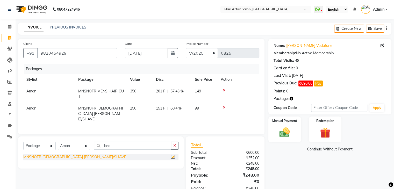
checkbox input "false"
click at [281, 128] on img at bounding box center [284, 132] width 17 height 12
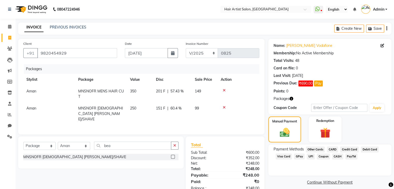
click at [297, 157] on span "GPay" at bounding box center [299, 157] width 11 height 6
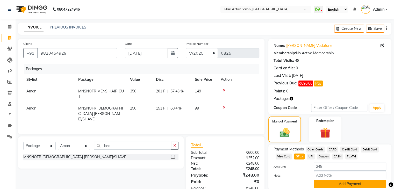
click at [342, 185] on button "Add Payment" at bounding box center [350, 184] width 73 height 8
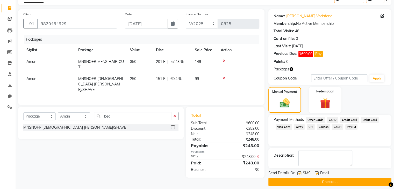
scroll to position [34, 0]
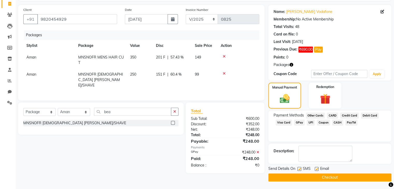
click at [340, 178] on button "Checkout" at bounding box center [329, 178] width 123 height 8
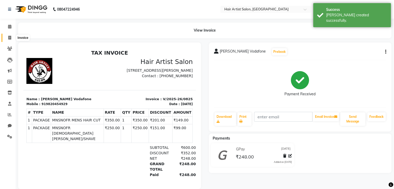
click at [10, 37] on icon at bounding box center [9, 38] width 3 height 4
select select "7809"
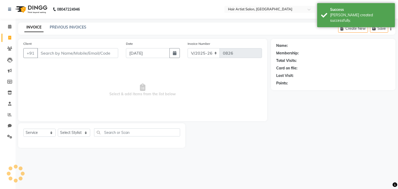
select select "package"
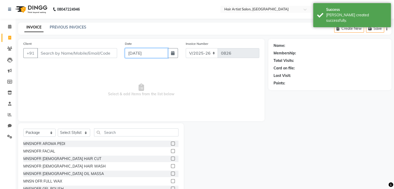
click at [147, 55] on input "[DATE]" at bounding box center [146, 53] width 43 height 10
select select "9"
select select "2025"
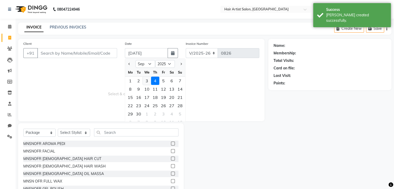
click at [146, 81] on div "3" at bounding box center [147, 81] width 8 height 8
type input "03-09-2025"
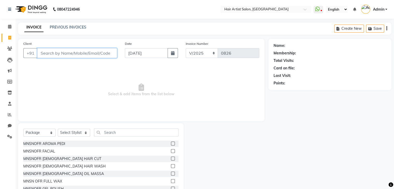
click at [60, 55] on input "Client" at bounding box center [77, 53] width 80 height 10
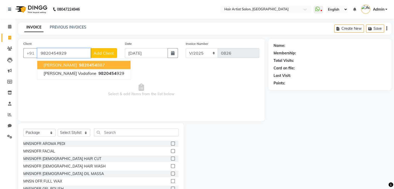
type input "9820454929"
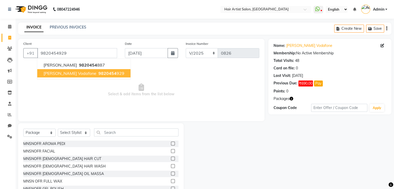
click at [58, 74] on span "Sushila Vodafone" at bounding box center [70, 73] width 53 height 5
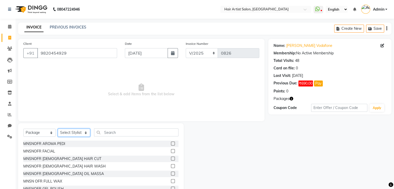
click at [69, 134] on select "Select Stylist Aman channd nisha zimur Saif SALON Shabbir Sir Sneha Sushila Mam" at bounding box center [74, 133] width 32 height 8
select select "88925"
click at [58, 129] on select "Select Stylist Aman channd nisha zimur Saif SALON Shabbir Sir Sneha Sushila Mam" at bounding box center [74, 133] width 32 height 8
click at [109, 132] on input "text" at bounding box center [136, 133] width 84 height 8
type input "j"
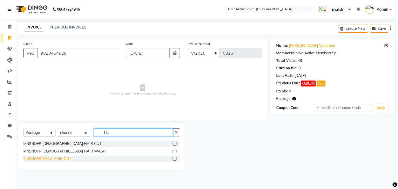
type input "hai"
click at [43, 159] on div "MNSNOFR MENS HAIR CUT" at bounding box center [47, 158] width 48 height 5
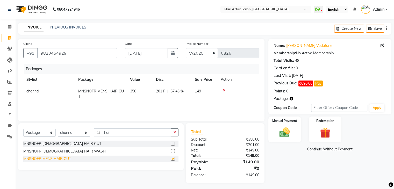
checkbox input "false"
click at [283, 132] on img at bounding box center [284, 132] width 17 height 12
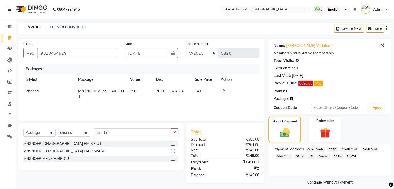
click at [337, 157] on span "CASH" at bounding box center [337, 157] width 11 height 6
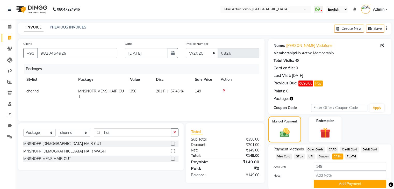
scroll to position [20, 0]
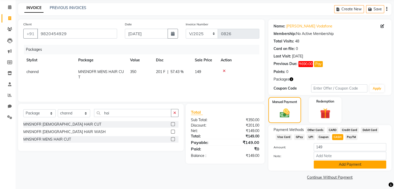
click at [339, 167] on button "Add Payment" at bounding box center [350, 165] width 73 height 8
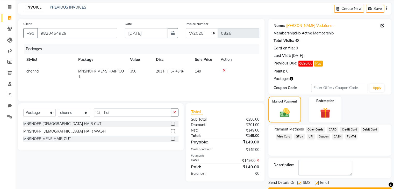
scroll to position [34, 0]
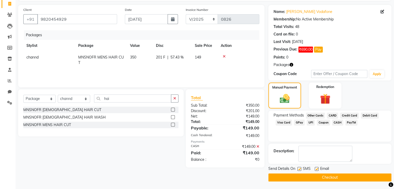
click at [333, 179] on button "Checkout" at bounding box center [329, 178] width 123 height 8
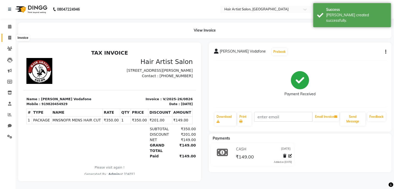
click at [9, 37] on icon at bounding box center [9, 38] width 3 height 4
select select "service"
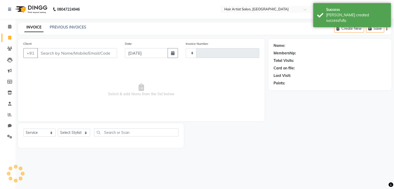
type input "0827"
select select "7809"
select select "package"
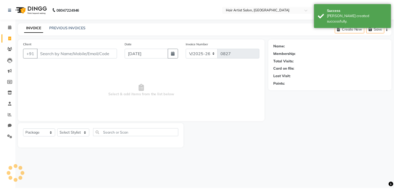
scroll to position [19, 0]
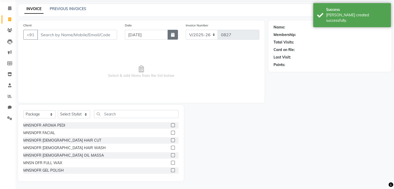
click at [173, 33] on icon "button" at bounding box center [173, 35] width 4 height 4
select select "9"
select select "2025"
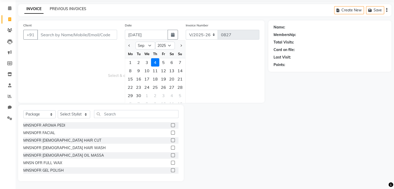
click at [73, 9] on link "PREVIOUS INVOICES" at bounding box center [68, 8] width 37 height 5
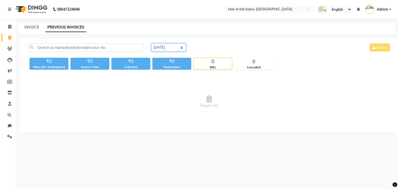
click at [173, 45] on select "[DATE] [DATE] Custom Range" at bounding box center [168, 48] width 35 height 8
select select "yesterday"
click at [151, 44] on select "[DATE] [DATE] Custom Range" at bounding box center [168, 48] width 35 height 8
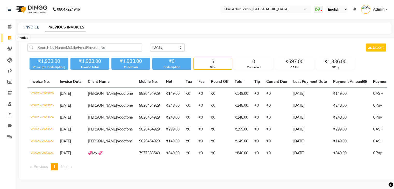
click at [9, 38] on icon at bounding box center [9, 38] width 3 height 4
select select "7809"
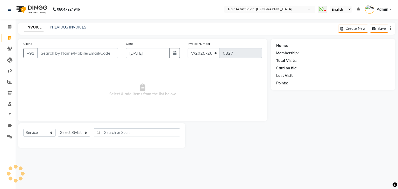
select select "package"
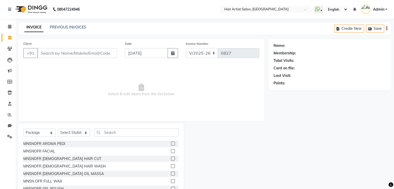
click at [90, 54] on input "Client" at bounding box center [77, 53] width 80 height 10
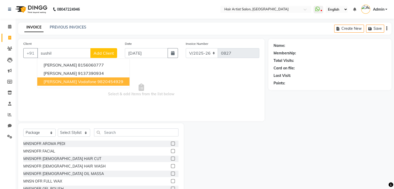
click at [97, 84] on ngb-highlight "9820454929" at bounding box center [110, 81] width 26 height 5
type input "9820454929"
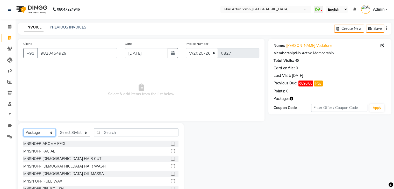
click at [38, 133] on select "Select Service Product Membership Package Voucher Prepaid Gift Card" at bounding box center [39, 133] width 32 height 8
select select "service"
click at [23, 129] on select "Select Service Product Membership Package Voucher Prepaid Gift Card" at bounding box center [39, 133] width 32 height 8
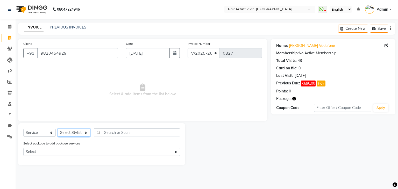
click at [71, 134] on select "Select Stylist Aman channd nisha zimur Saif SALON Shabbir Sir Sneha Sushila Mam" at bounding box center [74, 133] width 32 height 8
select select "70427"
click at [58, 129] on select "Select Stylist Aman channd nisha zimur Saif SALON Shabbir Sir Sneha Sushila Mam" at bounding box center [74, 133] width 32 height 8
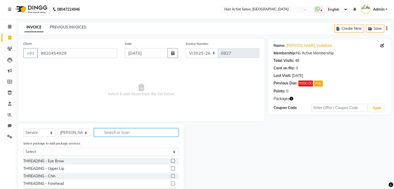
click at [109, 133] on input "text" at bounding box center [136, 133] width 84 height 8
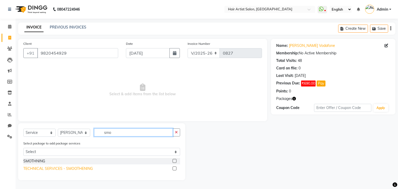
type input "smo"
click at [73, 168] on div "TECHNICAL SERVICES - SMOOTHENING" at bounding box center [57, 168] width 69 height 5
checkbox input "false"
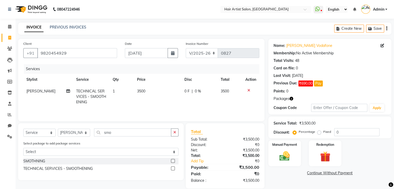
click at [144, 89] on td "3500" at bounding box center [157, 97] width 47 height 23
select select "70427"
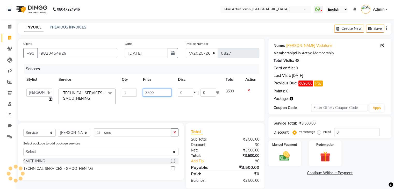
click at [157, 94] on input "3500" at bounding box center [157, 93] width 29 height 8
type input "3000"
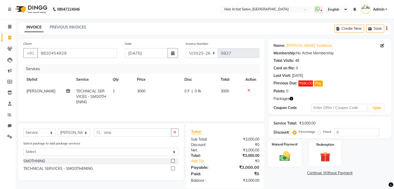
click at [283, 158] on img at bounding box center [284, 156] width 17 height 12
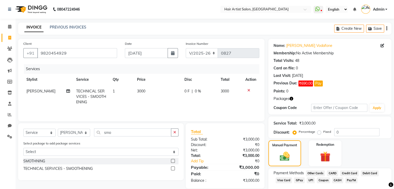
click at [299, 181] on span "GPay" at bounding box center [299, 181] width 11 height 6
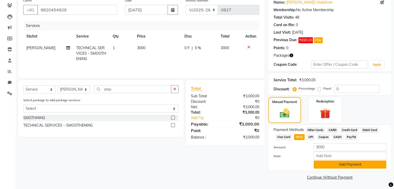
click at [351, 166] on button "Add Payment" at bounding box center [350, 165] width 73 height 8
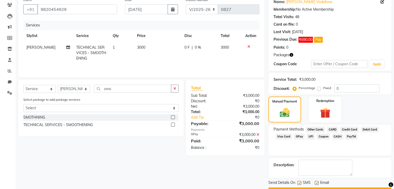
scroll to position [58, 0]
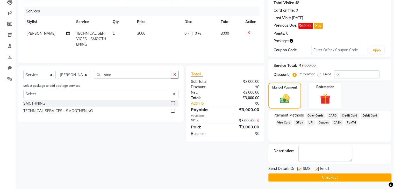
click at [327, 178] on button "Checkout" at bounding box center [329, 178] width 123 height 8
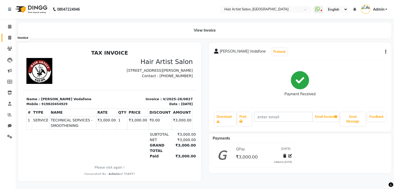
click at [10, 38] on icon at bounding box center [9, 38] width 3 height 4
select select "7809"
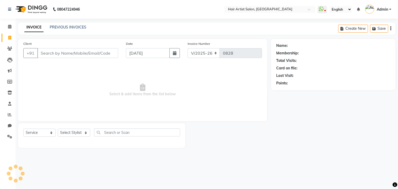
select select "package"
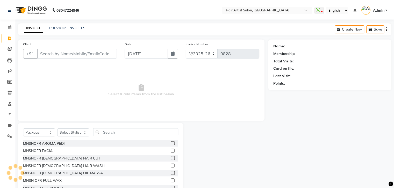
scroll to position [19, 0]
